Goal: Task Accomplishment & Management: Use online tool/utility

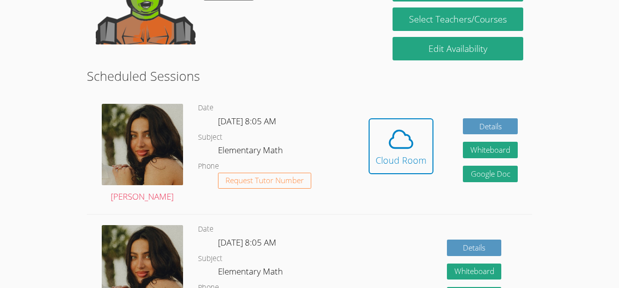
scroll to position [219, 0]
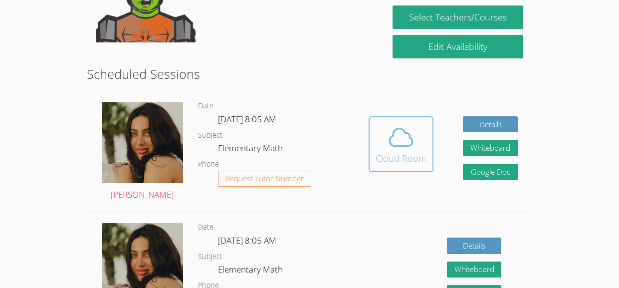
click at [383, 132] on span at bounding box center [401, 137] width 51 height 28
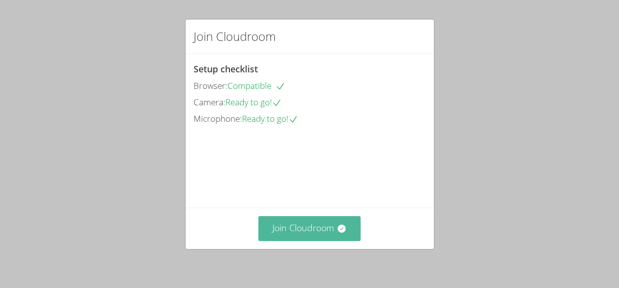
click at [326, 232] on button "Join Cloudroom" at bounding box center [309, 228] width 102 height 24
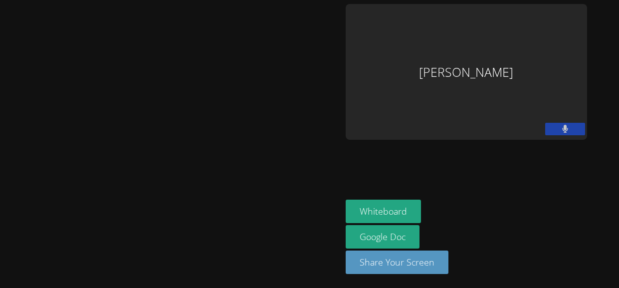
click at [575, 132] on button at bounding box center [565, 129] width 40 height 12
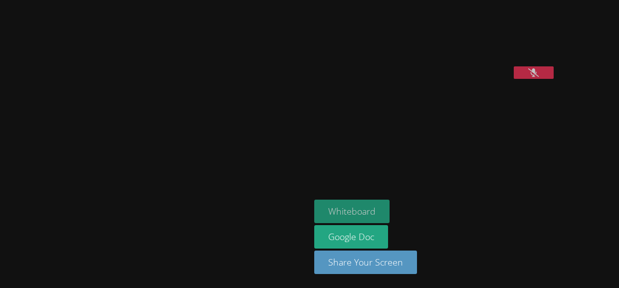
click at [314, 214] on button "Whiteboard" at bounding box center [351, 211] width 75 height 23
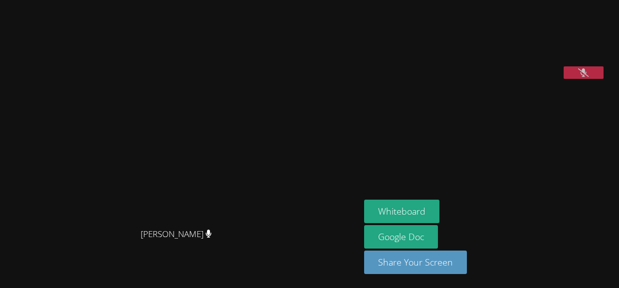
click at [549, 138] on div "Idalis Walton Idalis Walton Edgar Hernandez Whiteboard Google Doc Share Your Sc…" at bounding box center [309, 144] width 619 height 288
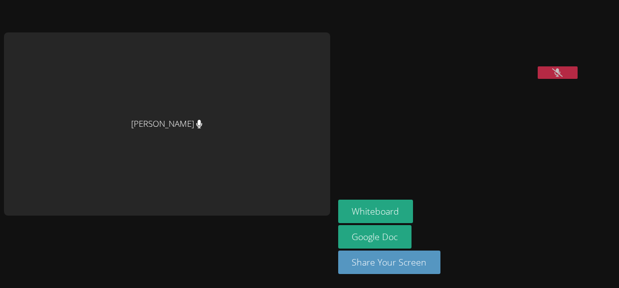
click at [538, 79] on button at bounding box center [558, 72] width 40 height 12
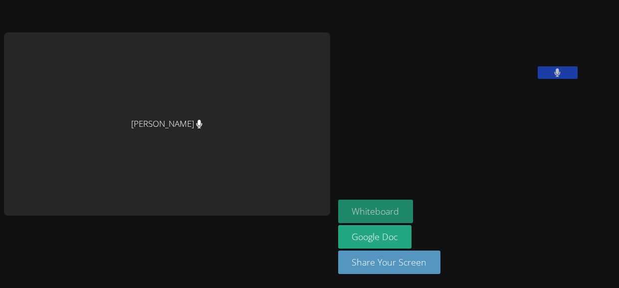
click at [338, 202] on button "Whiteboard" at bounding box center [375, 211] width 75 height 23
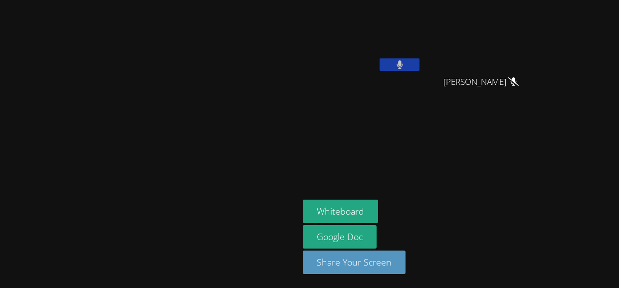
click at [403, 68] on icon at bounding box center [400, 64] width 6 height 8
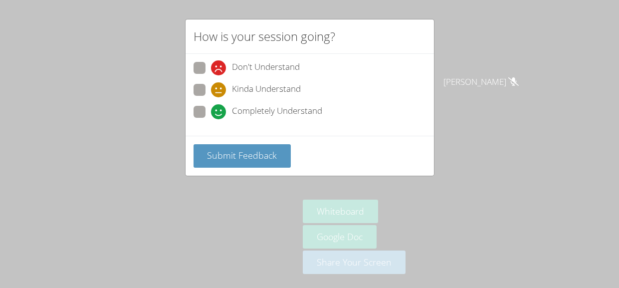
click at [200, 117] on label "Completely Understand" at bounding box center [258, 112] width 129 height 13
click at [211, 114] on input "Completely Understand" at bounding box center [215, 110] width 8 height 8
radio input "true"
click at [200, 117] on label "Completely Understand" at bounding box center [258, 112] width 129 height 13
click at [211, 114] on input "Completely Understand" at bounding box center [215, 110] width 8 height 8
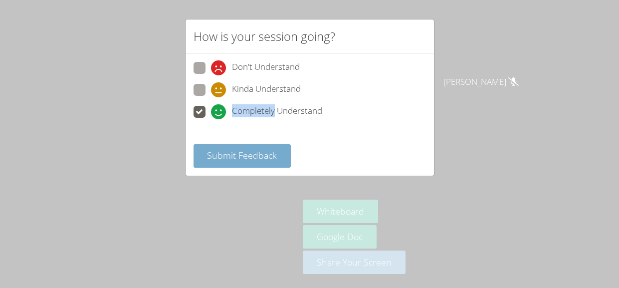
click at [227, 160] on span "Submit Feedback" at bounding box center [242, 155] width 70 height 12
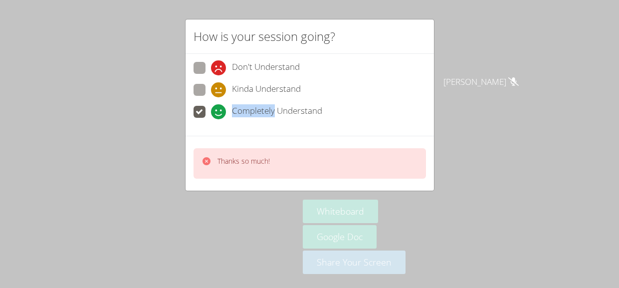
click at [231, 227] on div "How is your session going? Don't Understand Kinda Understand Completely Underst…" at bounding box center [309, 144] width 619 height 288
click at [108, 156] on video at bounding box center [150, 124] width 150 height 164
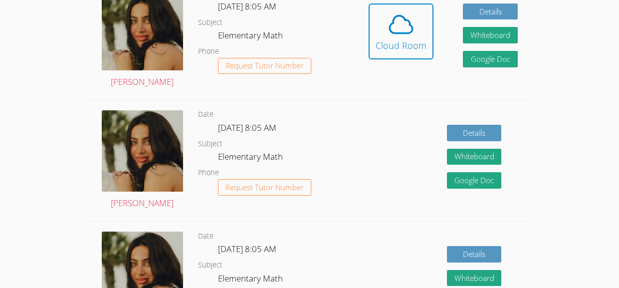
scroll to position [339, 0]
